Goal: Information Seeking & Learning: Understand process/instructions

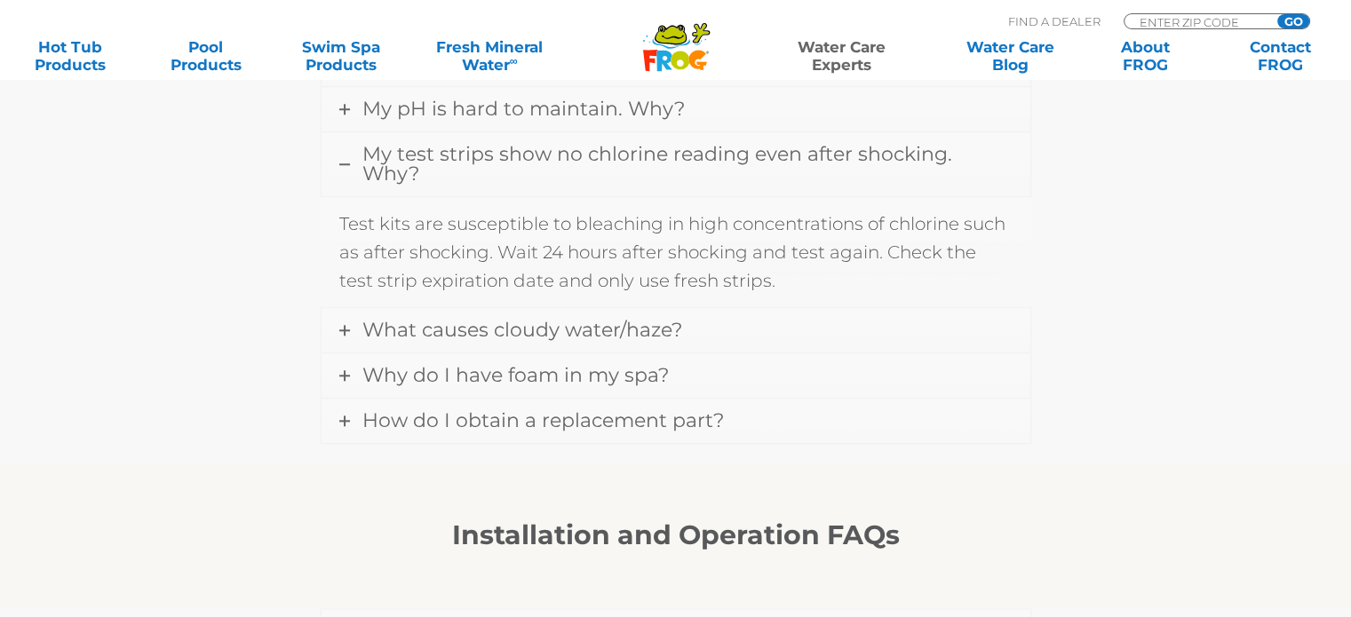
scroll to position [1742, 0]
click at [843, 45] on link "Water Care Experts" at bounding box center [841, 56] width 171 height 36
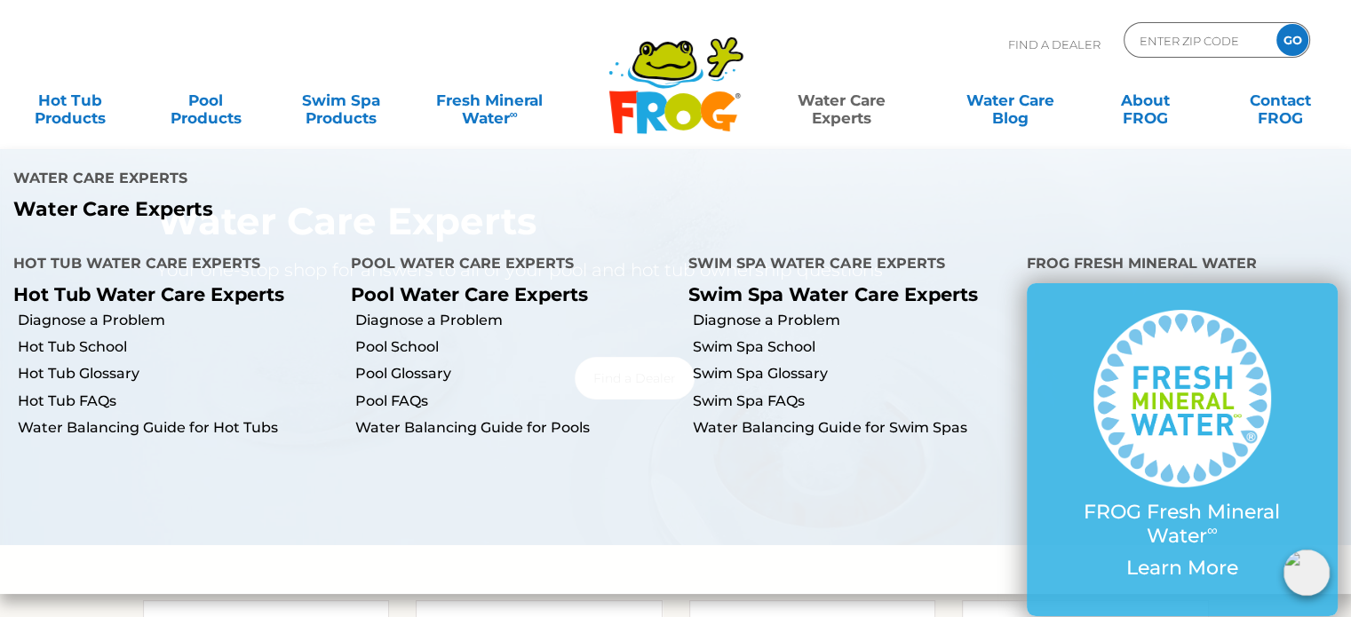
click at [824, 111] on link "Water Care Experts" at bounding box center [841, 101] width 171 height 36
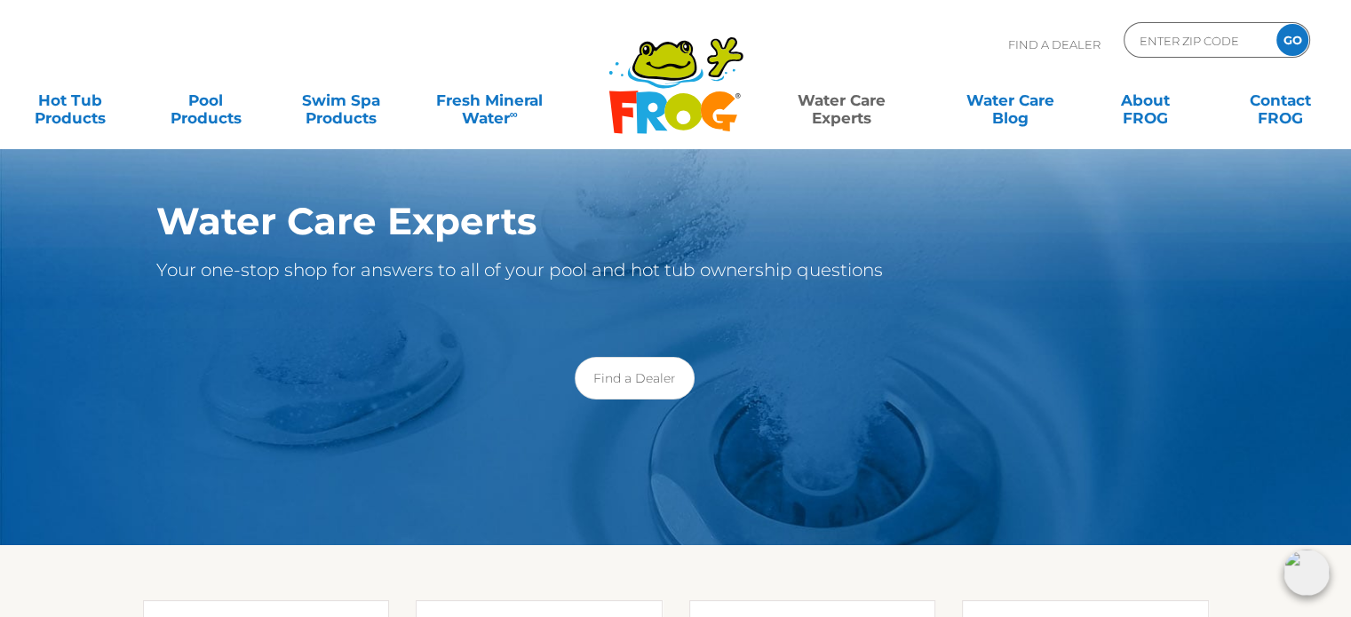
drag, startPoint x: 0, startPoint y: 0, endPoint x: 824, endPoint y: 112, distance: 831.9
click at [824, 112] on link "Water Care Experts" at bounding box center [841, 101] width 171 height 36
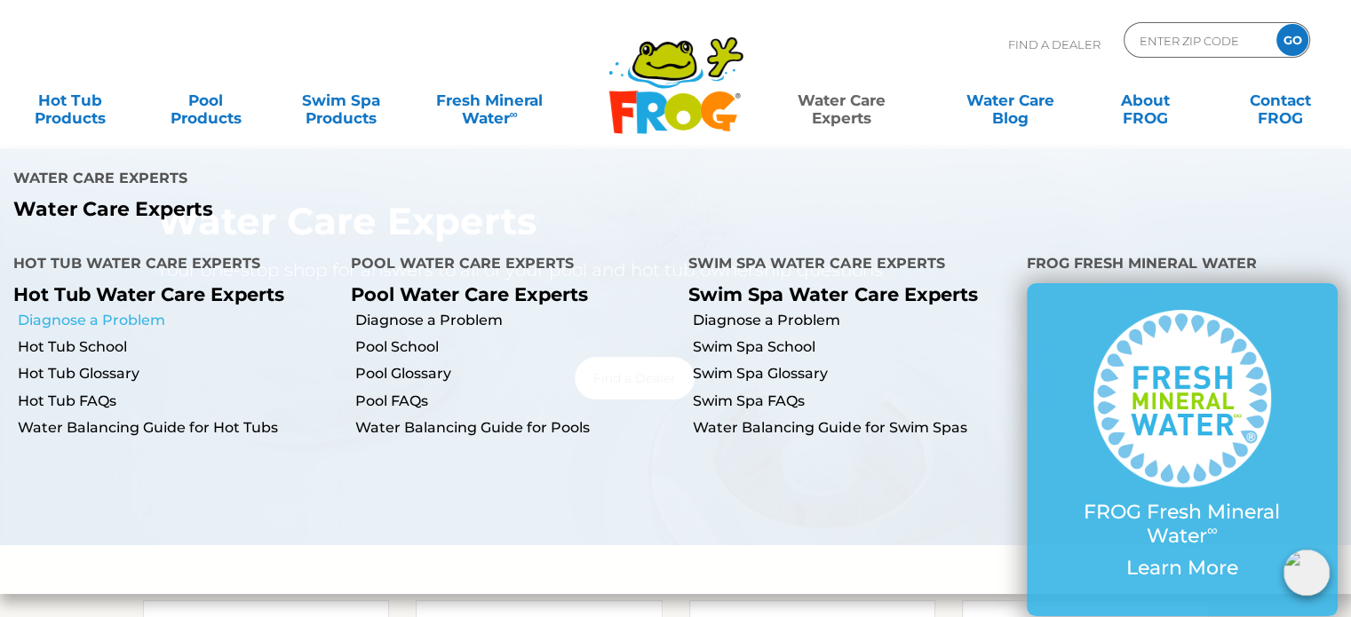
click at [128, 311] on link "Diagnose a Problem" at bounding box center [178, 321] width 320 height 20
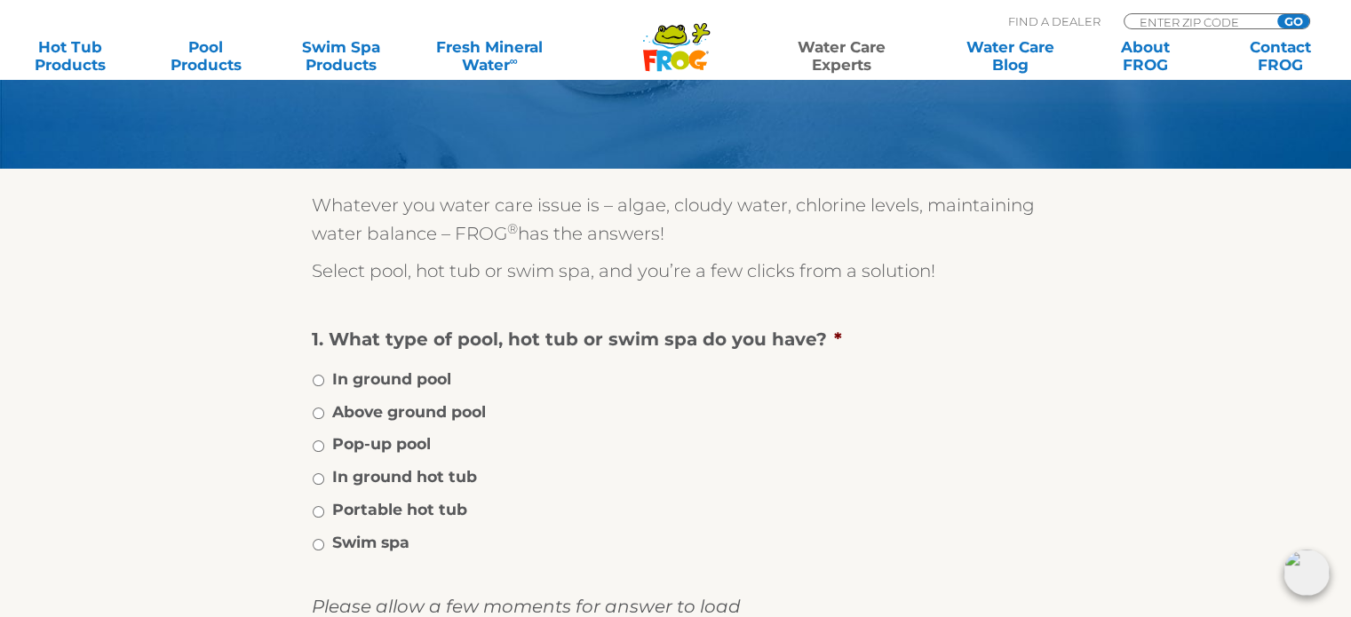
scroll to position [266, 0]
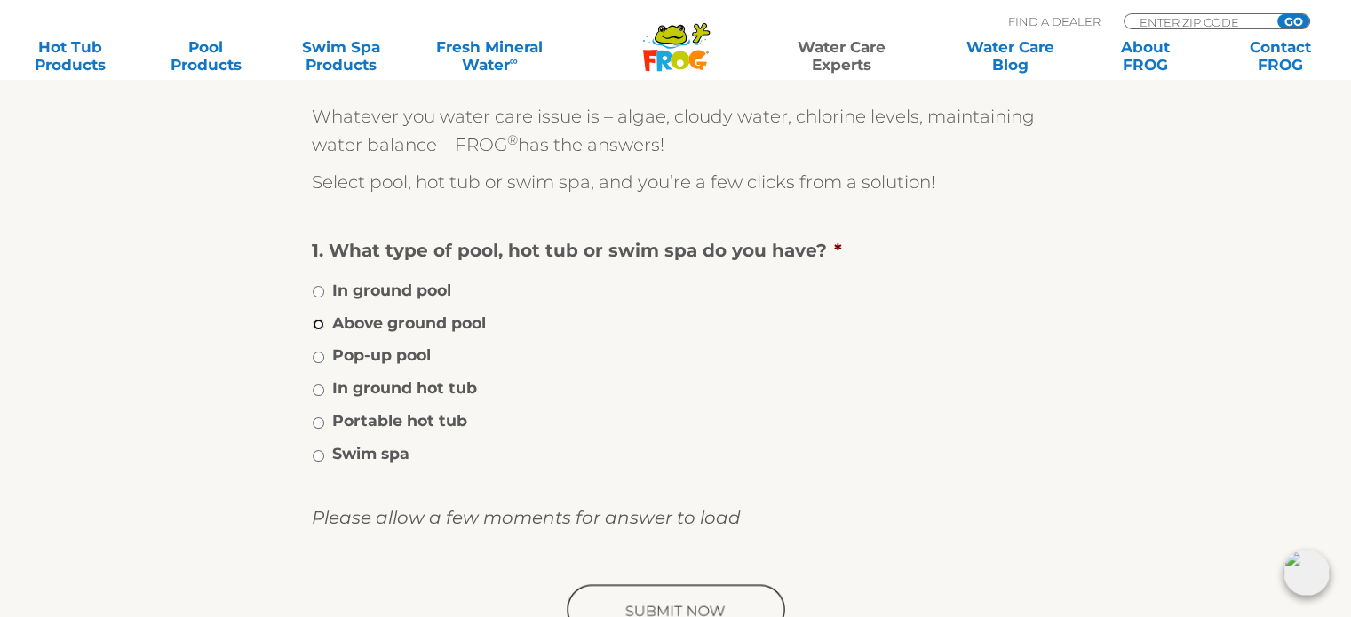
click at [318, 322] on input "Above ground pool" at bounding box center [319, 325] width 12 height 12
radio input "true"
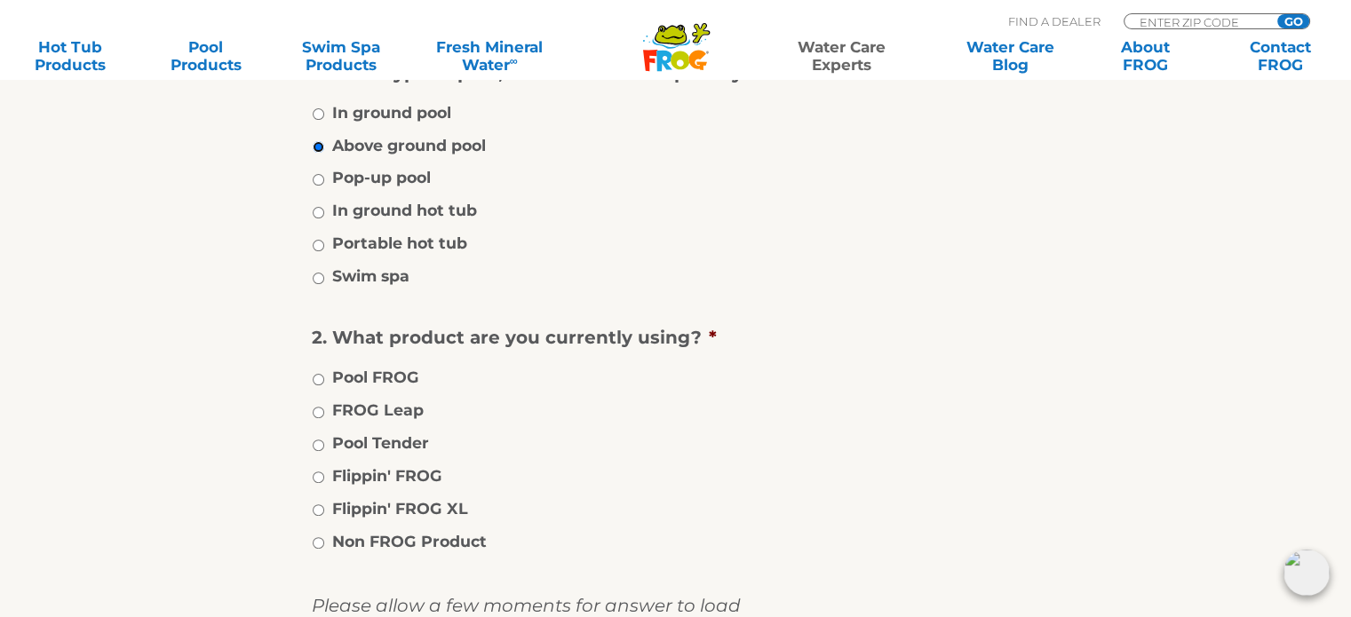
scroll to position [444, 0]
click at [319, 245] on input "Portable hot tub" at bounding box center [319, 246] width 12 height 12
radio input "true"
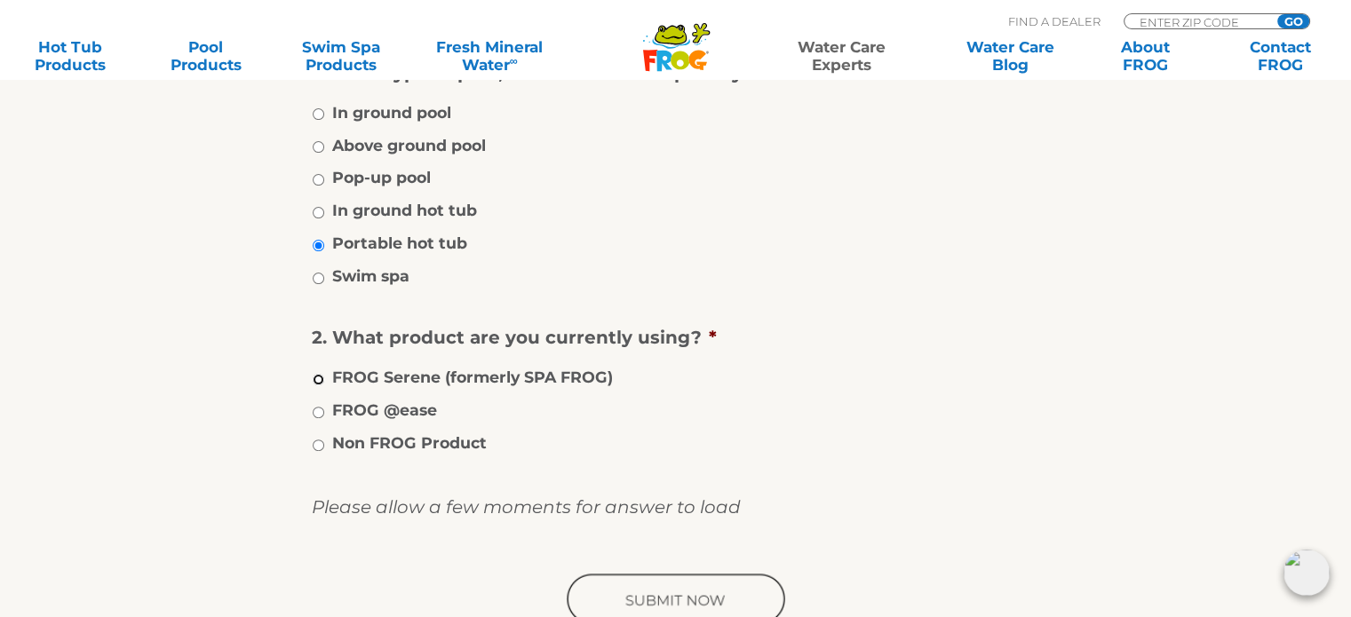
click at [318, 380] on input "FROG Serene (formerly SPA FROG)" at bounding box center [319, 380] width 12 height 12
radio input "true"
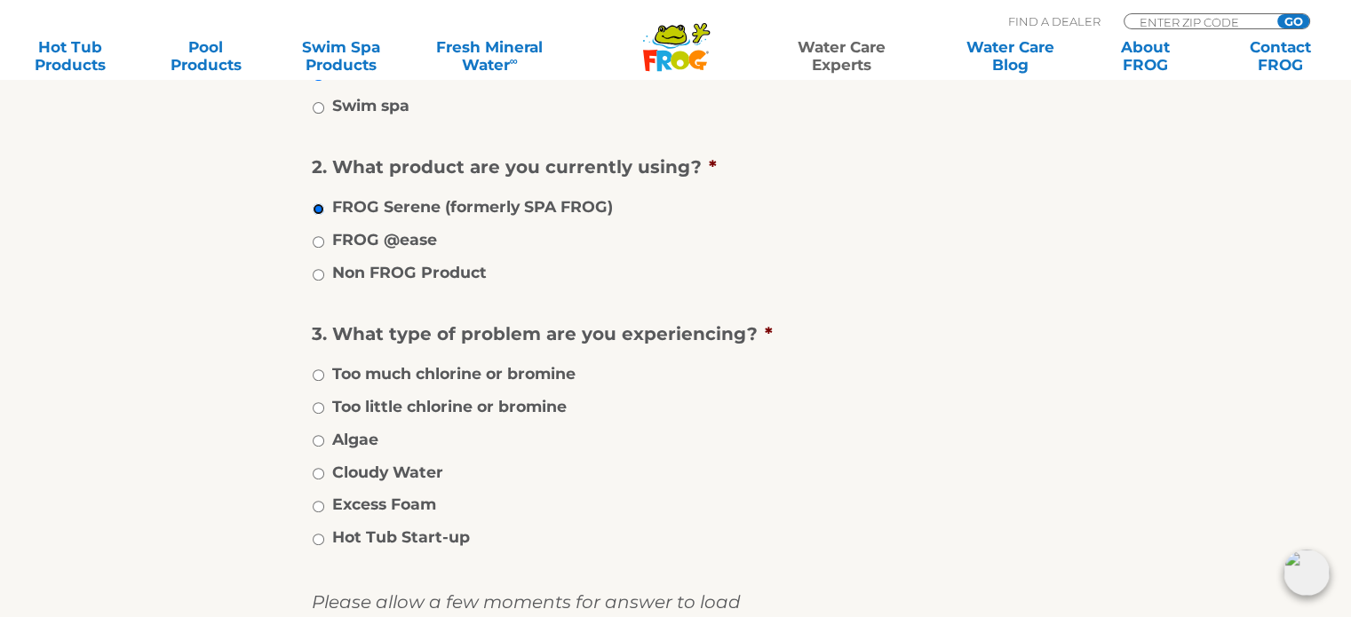
scroll to position [622, 0]
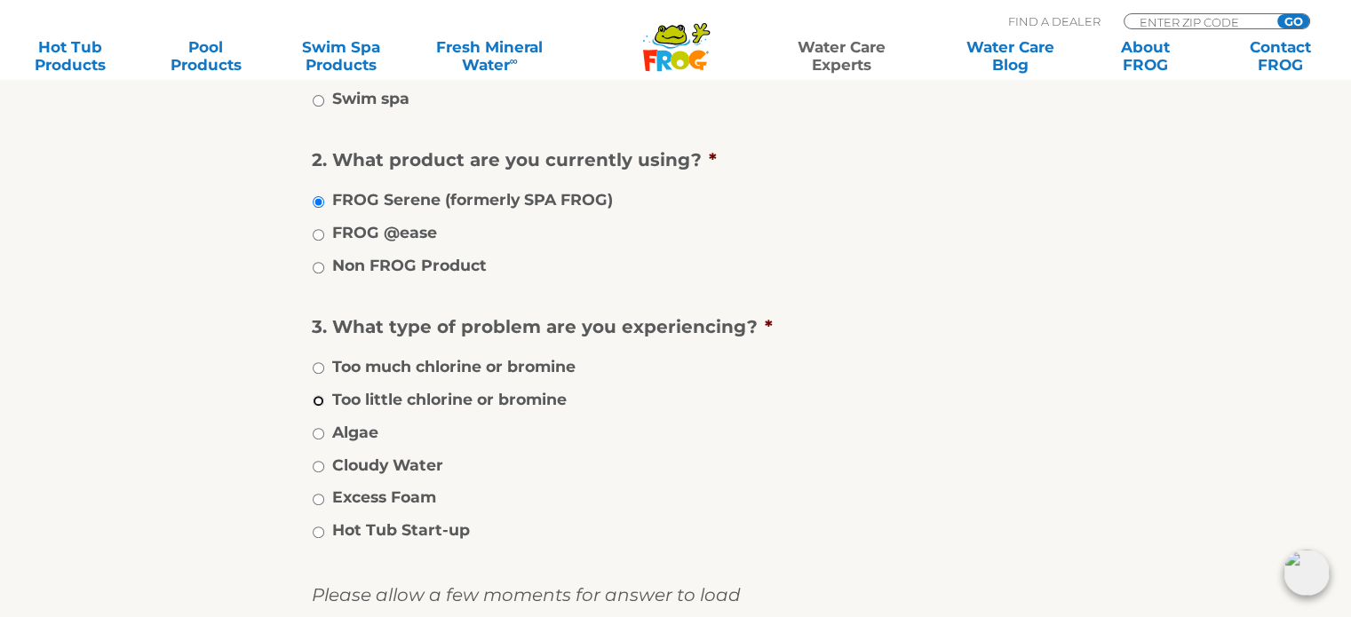
click at [315, 397] on input "Too little chlorine or bromine" at bounding box center [319, 401] width 12 height 12
radio input "true"
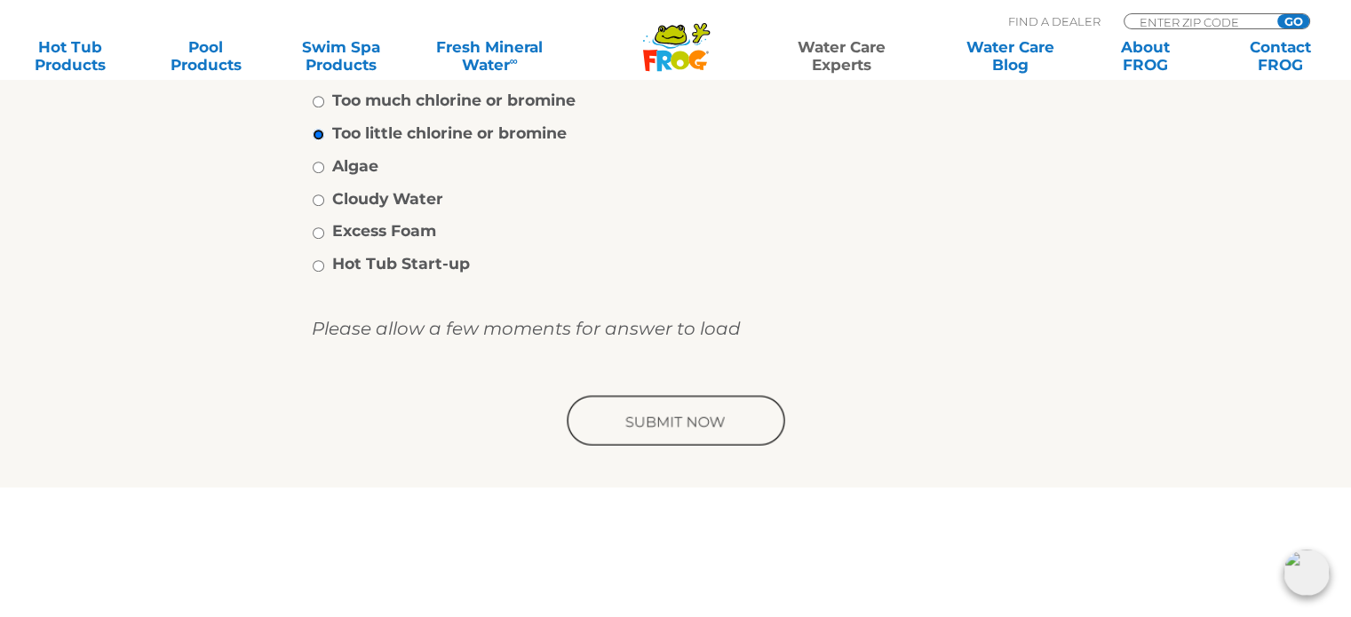
scroll to position [799, 0]
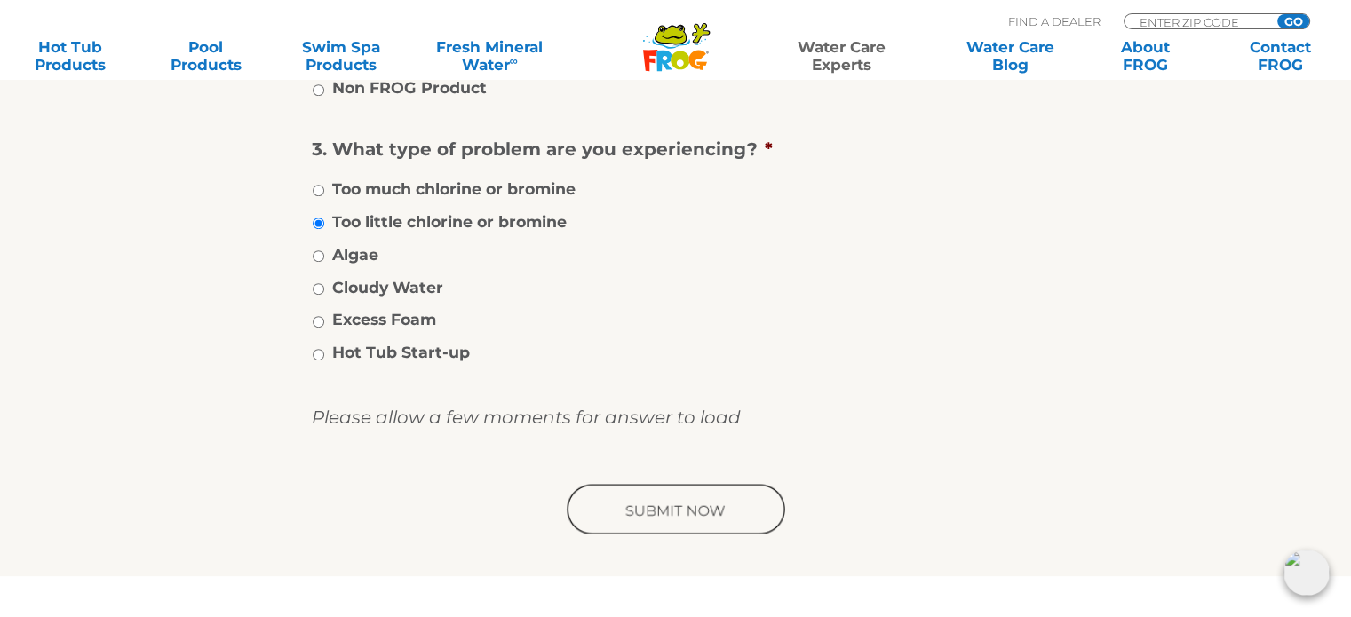
click at [612, 512] on input "image" at bounding box center [676, 510] width 226 height 57
